Goal: Transaction & Acquisition: Subscribe to service/newsletter

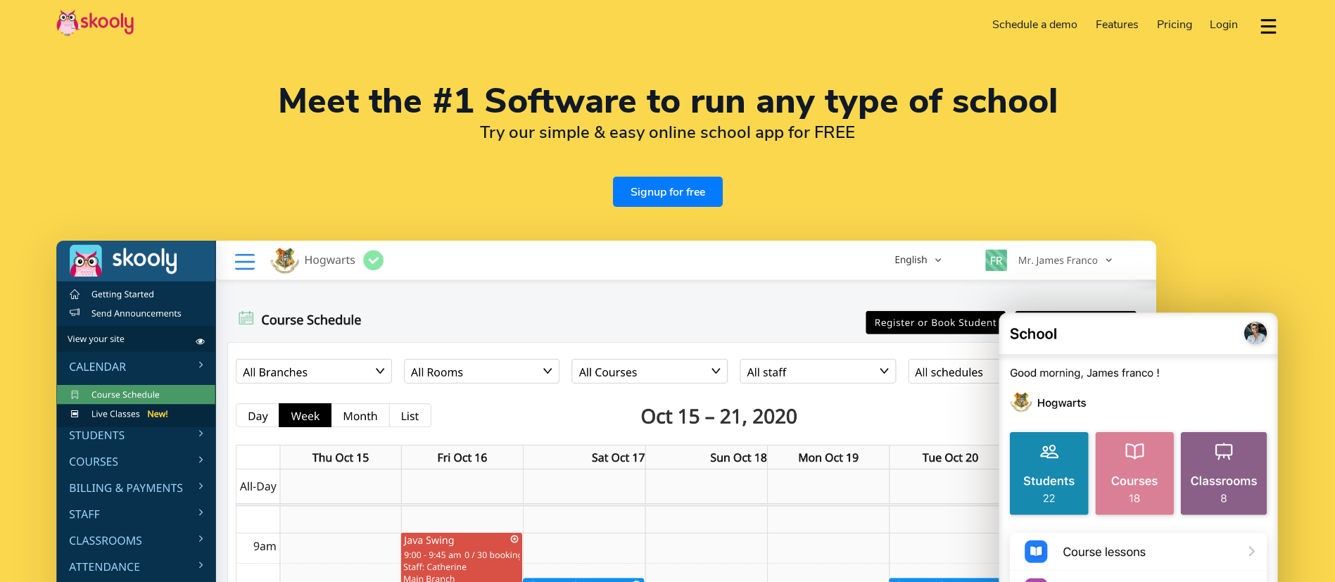
select select "en"
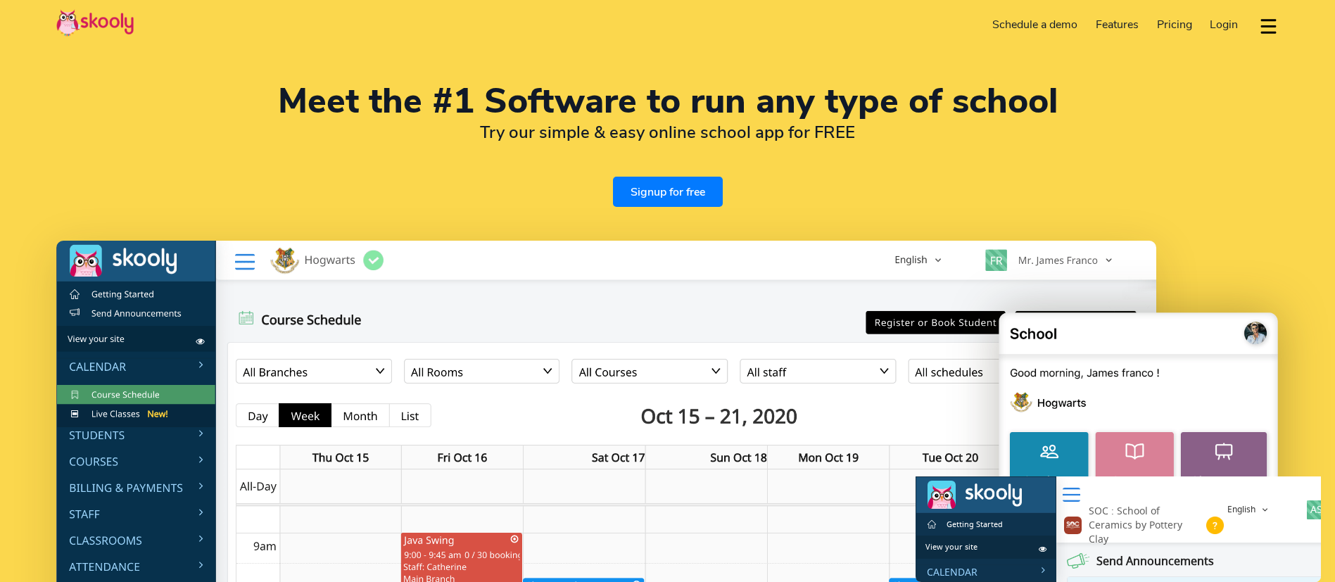
click at [1177, 22] on span "Pricing" at bounding box center [1174, 24] width 35 height 15
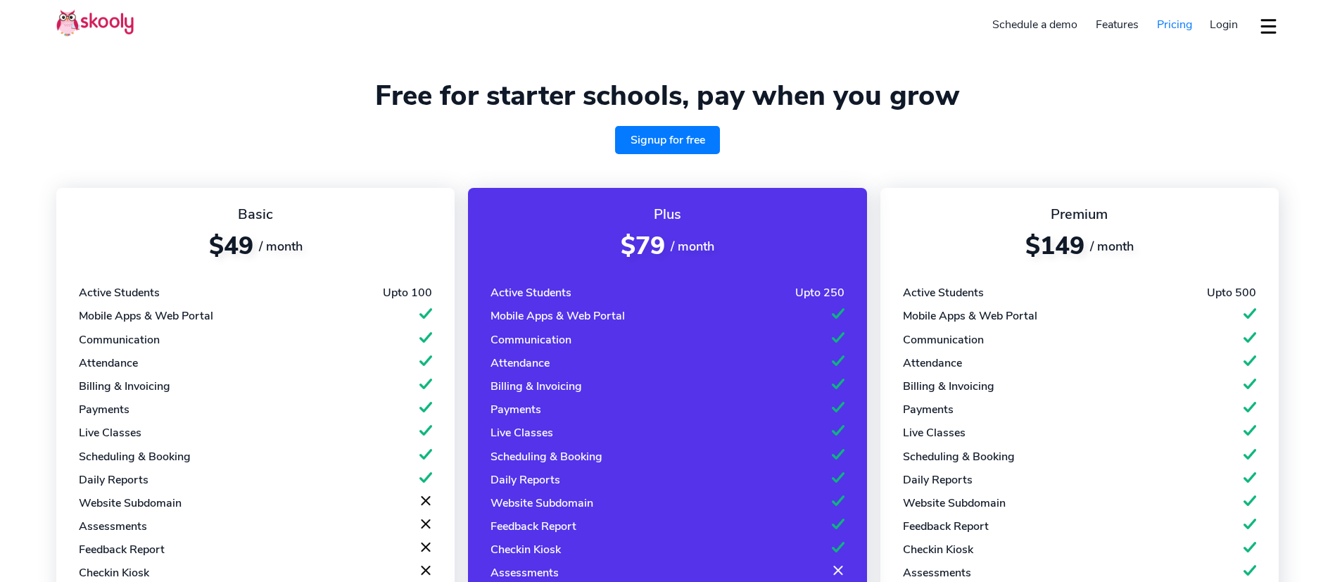
select select "en"
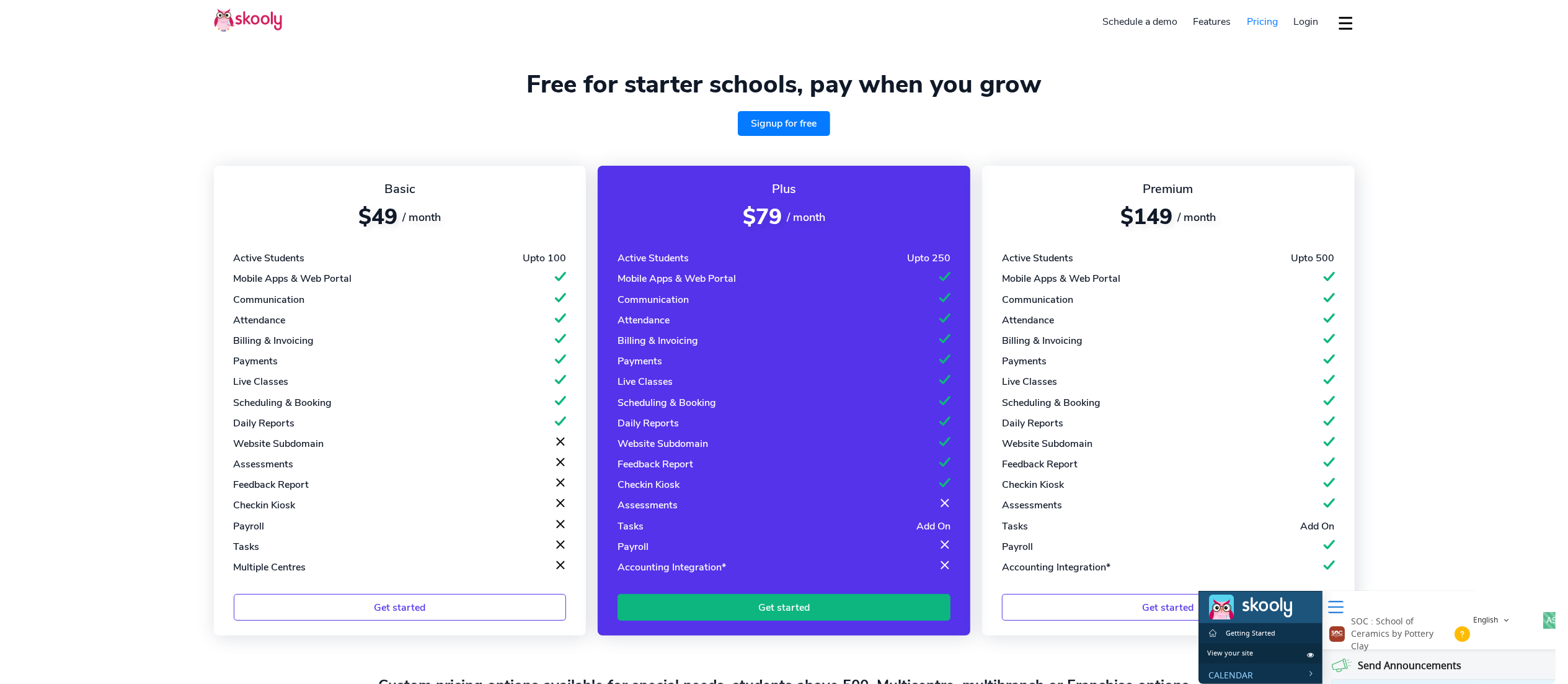
click at [273, 272] on div "Mobile Apps & Web Portal" at bounding box center [292, 278] width 118 height 13
click at [350, 178] on div "Basic $49 / month Active Students Upto 100 Mobile Apps & Web Portal Communicati…" at bounding box center [400, 400] width 373 height 470
click at [384, 242] on div "Basic $49 / month Active Students Upto 100 Mobile Apps & Web Portal Communicati…" at bounding box center [400, 400] width 373 height 470
click at [1097, 512] on div "Active Students Upto 500 Mobile Apps & Web Portal Communication Attendance Bill…" at bounding box center [1169, 413] width 333 height 323
click at [834, 512] on link "Get started" at bounding box center [784, 607] width 333 height 26
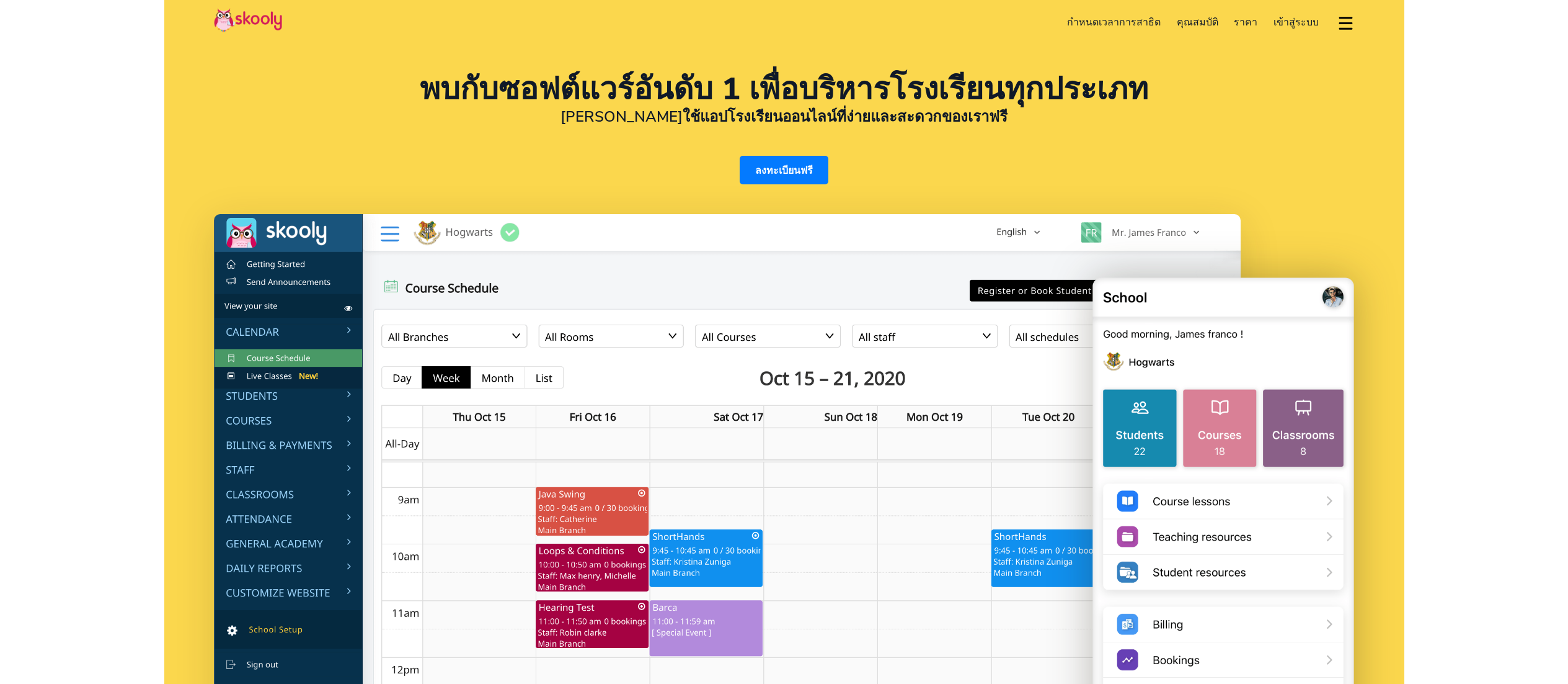
select select "th"
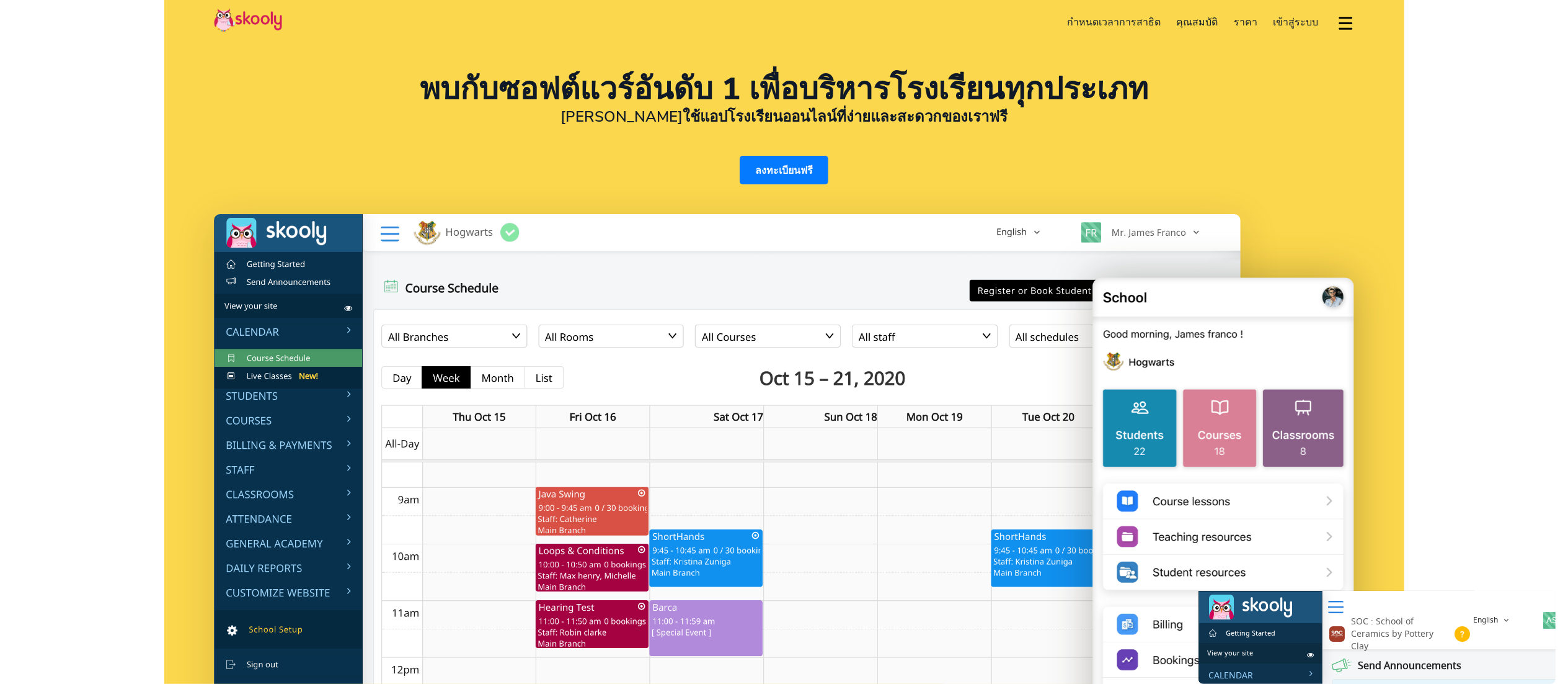
click at [1254, 26] on span "ราคา" at bounding box center [1246, 22] width 24 height 13
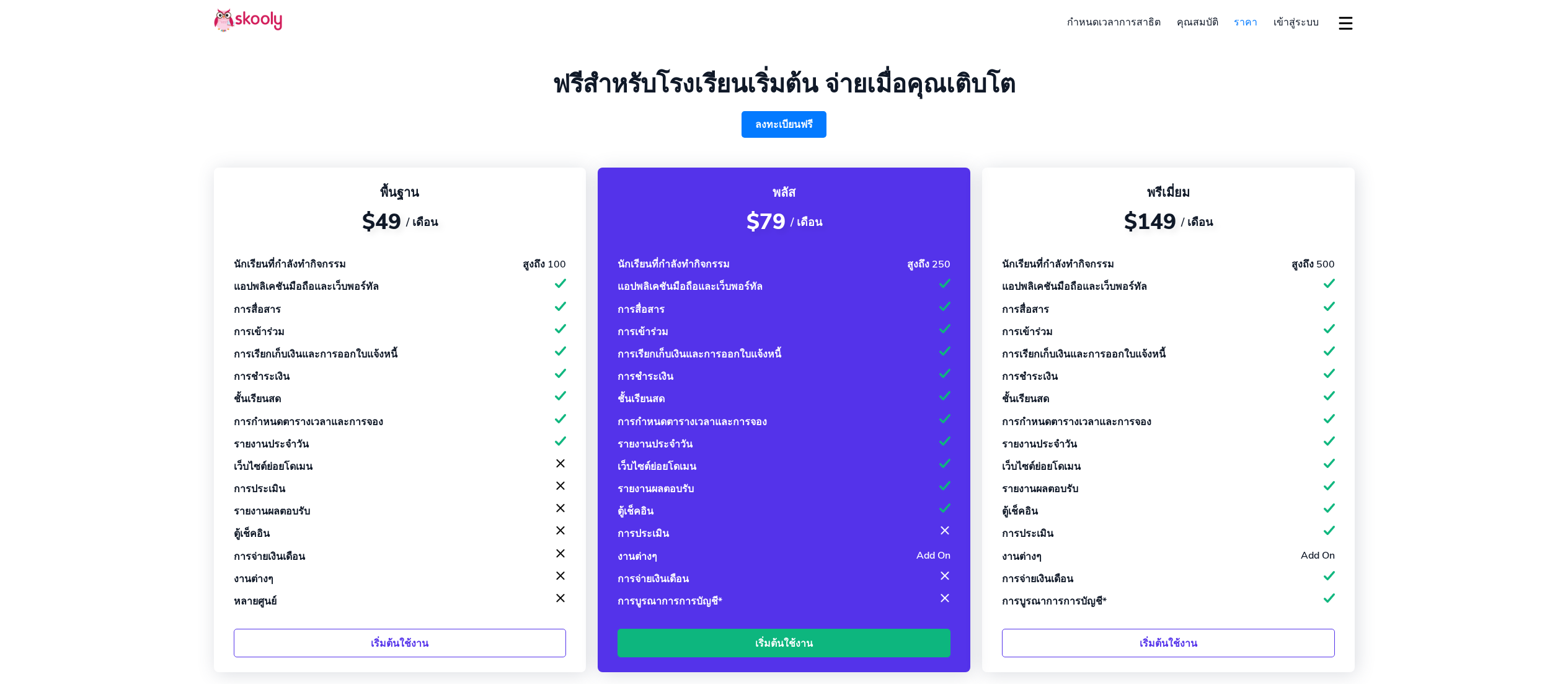
select select "th"
